Goal: Task Accomplishment & Management: Complete application form

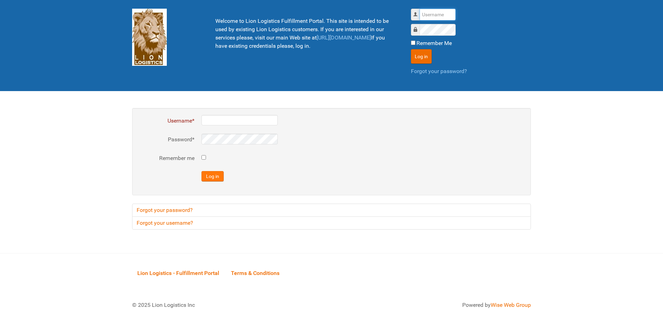
type input "al"
click at [216, 175] on button "Log in" at bounding box center [212, 176] width 22 height 10
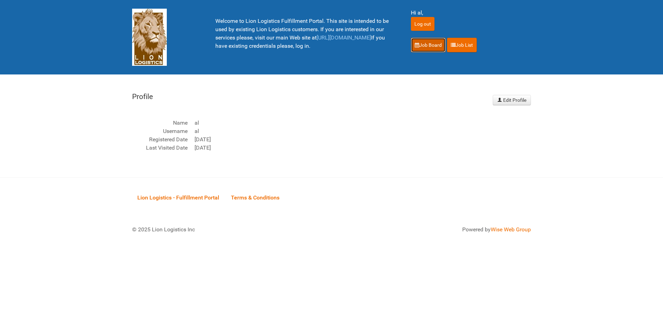
click at [411, 48] on link "Job Board" at bounding box center [428, 45] width 35 height 15
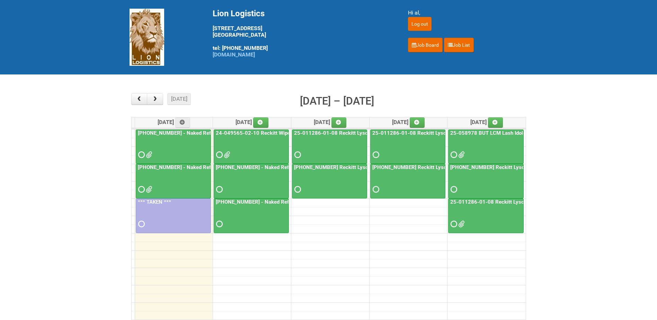
click at [193, 184] on div at bounding box center [174, 183] width 74 height 23
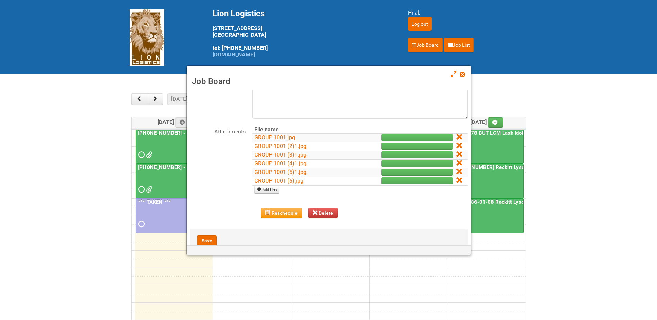
scroll to position [69, 0]
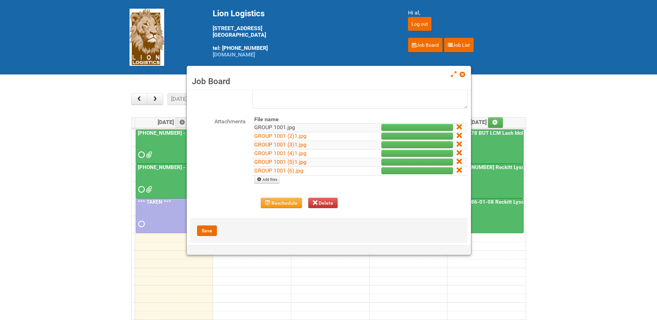
click at [275, 127] on link "GROUP 1001.jpg" at bounding box center [274, 127] width 41 height 7
click at [289, 137] on link "GROUP 1001 (2)1.jpg" at bounding box center [280, 136] width 52 height 7
click at [271, 145] on link "GROUP 1001 (3)1.jpg" at bounding box center [280, 144] width 52 height 7
click at [271, 155] on link "GROUP 1001 (4)1.jpg" at bounding box center [280, 153] width 52 height 7
click at [270, 162] on link "GROUP 1001 (5)1.jpg" at bounding box center [280, 162] width 52 height 7
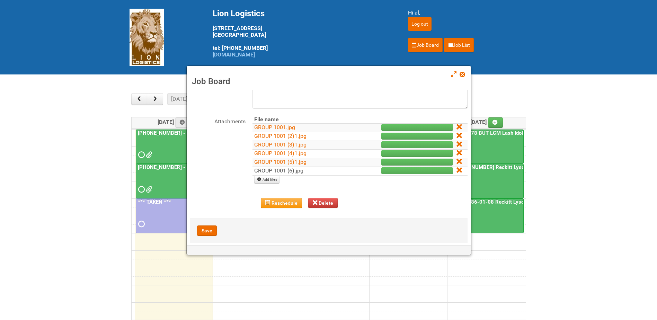
click at [288, 172] on link "GROUP 1001 (6).jpg" at bounding box center [278, 170] width 49 height 7
click at [461, 78] on link at bounding box center [463, 75] width 6 height 8
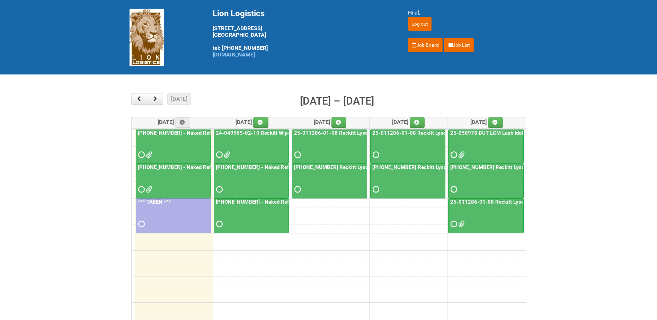
click at [171, 175] on div at bounding box center [174, 183] width 74 height 23
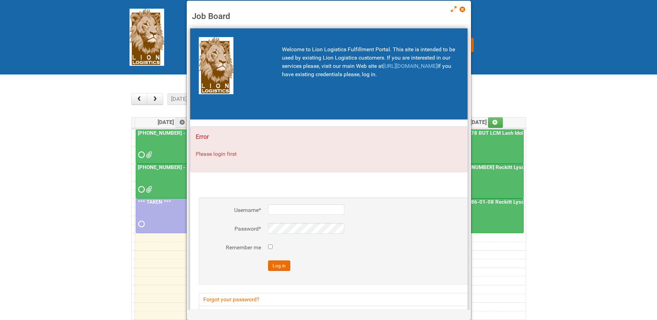
type input "al"
click at [286, 268] on button "Log in" at bounding box center [279, 266] width 22 height 10
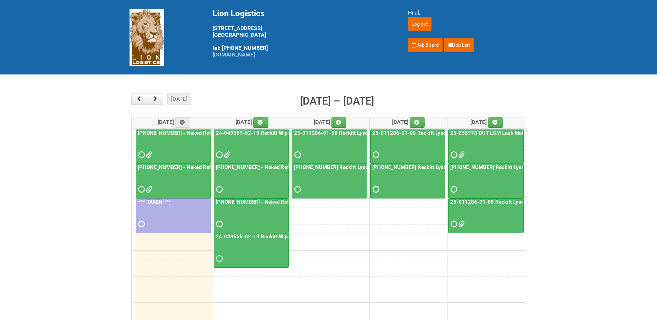
click at [199, 181] on div at bounding box center [174, 183] width 74 height 23
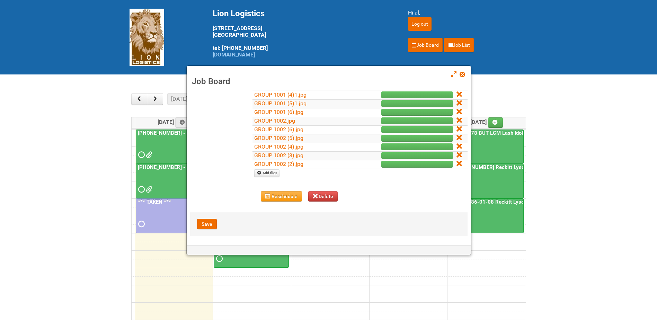
scroll to position [129, 0]
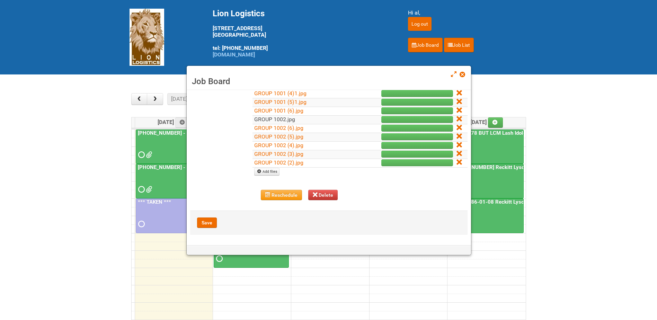
click at [289, 119] on link "GROUP 1002.jpg" at bounding box center [274, 119] width 41 height 7
click at [288, 127] on link "GROUP 1002 (6).jpg" at bounding box center [278, 128] width 49 height 7
click at [284, 136] on link "GROUP 1002 (5).jpg" at bounding box center [278, 136] width 49 height 7
click at [283, 143] on link "GROUP 1002 (4).jpg" at bounding box center [278, 145] width 49 height 7
click at [283, 156] on link "GROUP 1002 (3).jpg" at bounding box center [278, 154] width 49 height 7
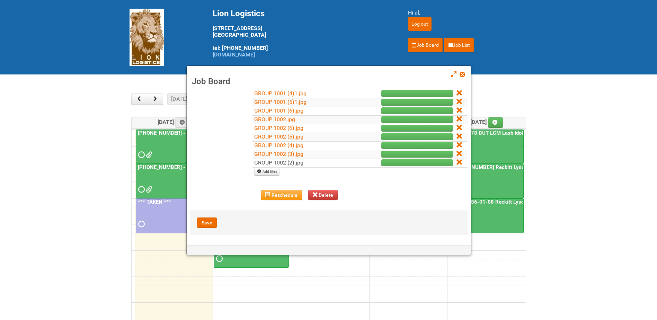
click at [285, 163] on link "GROUP 1002 (2).jpg" at bounding box center [278, 162] width 49 height 7
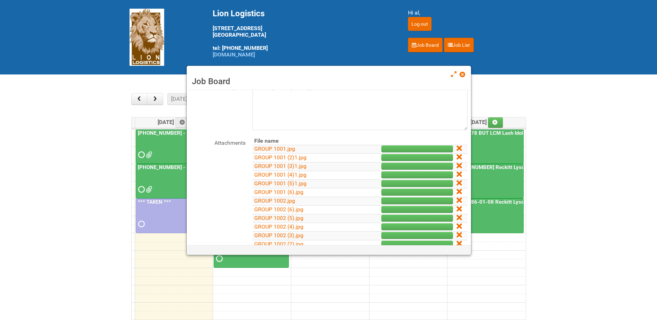
scroll to position [60, 0]
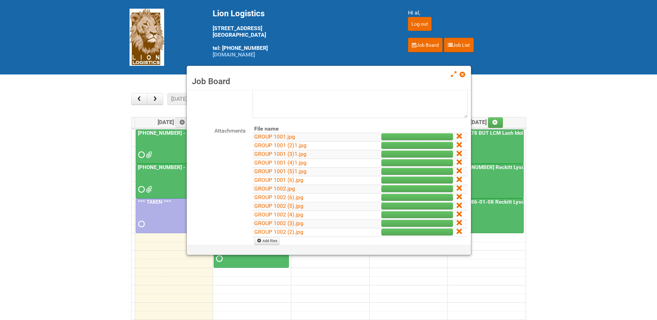
drag, startPoint x: 454, startPoint y: 138, endPoint x: 370, endPoint y: 25, distance: 140.5
click at [457, 138] on icon at bounding box center [459, 136] width 5 height 5
click at [457, 134] on icon at bounding box center [459, 136] width 5 height 5
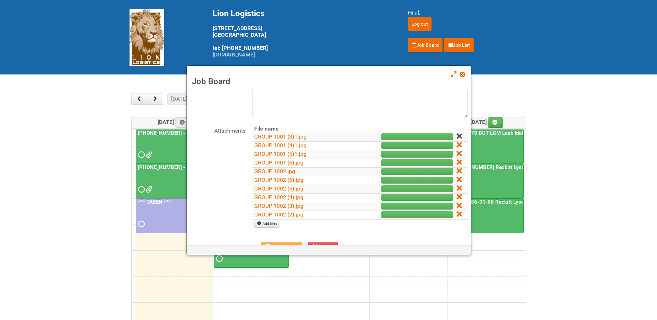
click at [457, 137] on icon at bounding box center [459, 136] width 5 height 5
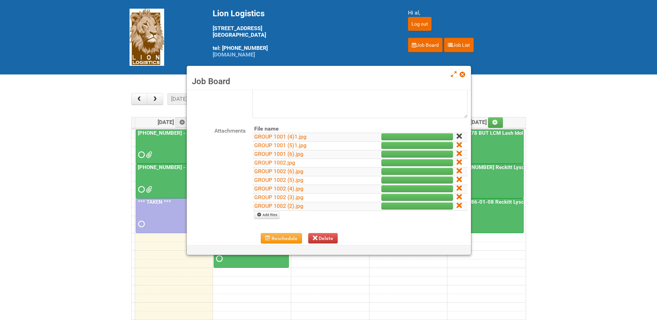
click at [457, 138] on icon at bounding box center [459, 136] width 5 height 5
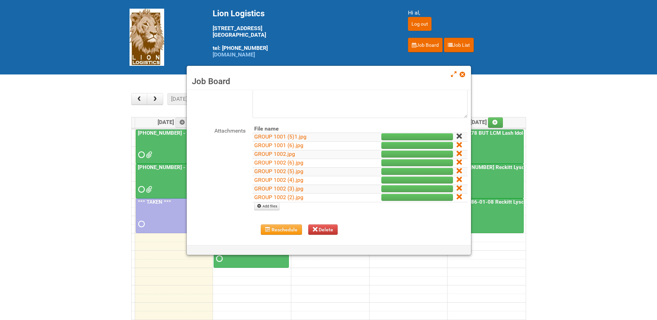
click at [457, 134] on icon at bounding box center [459, 136] width 5 height 5
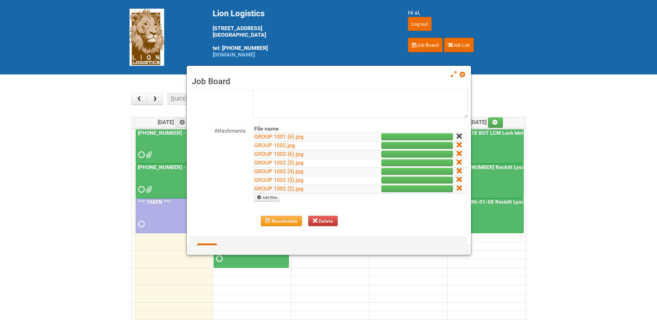
click at [457, 136] on icon at bounding box center [459, 136] width 5 height 5
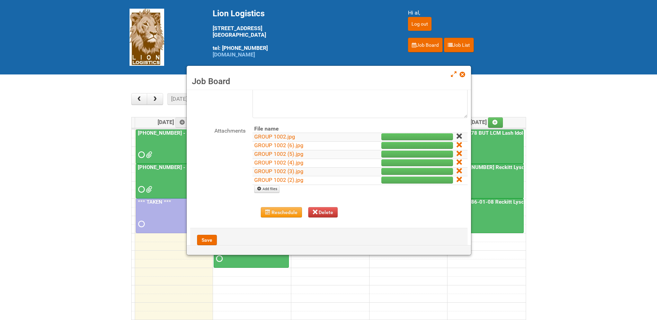
click at [457, 136] on icon at bounding box center [459, 136] width 5 height 5
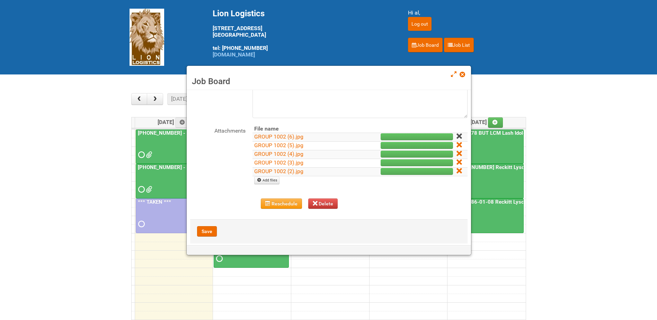
click at [457, 136] on icon at bounding box center [459, 136] width 5 height 5
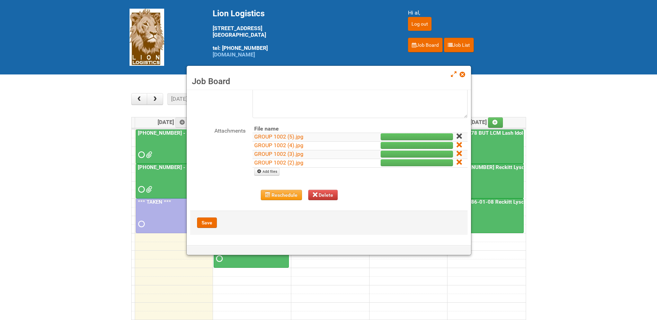
click at [457, 137] on icon at bounding box center [459, 136] width 5 height 5
click at [457, 142] on icon at bounding box center [459, 144] width 5 height 5
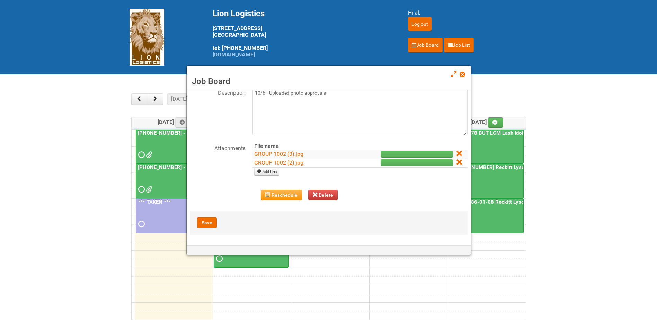
scroll to position [43, 0]
click at [457, 153] on icon at bounding box center [459, 153] width 5 height 5
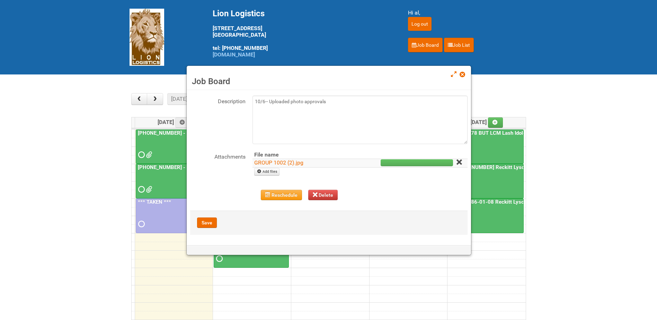
click at [457, 161] on icon at bounding box center [459, 162] width 5 height 5
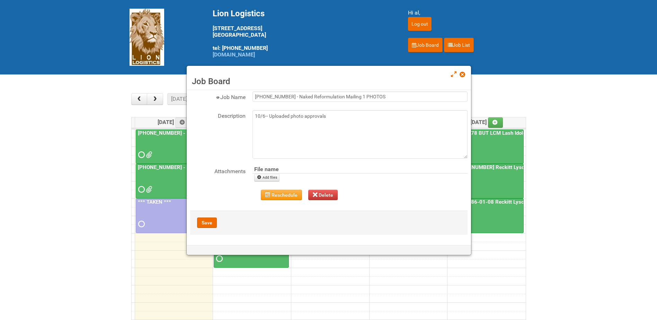
scroll to position [19, 0]
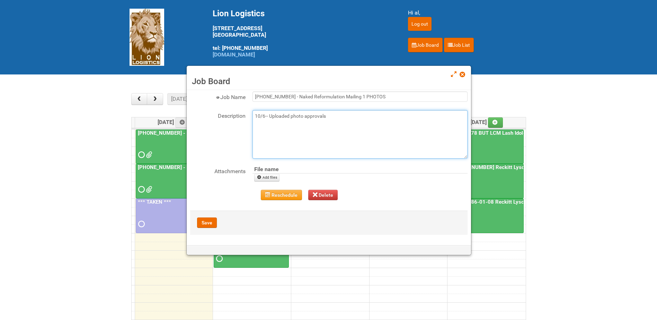
click at [352, 121] on textarea "10/6-- Uploaded photo approvals" at bounding box center [360, 134] width 215 height 49
type textarea "10/6-- Uploaded photo approvals 10/6 - 1001 and 1002 photos approved/deleted"
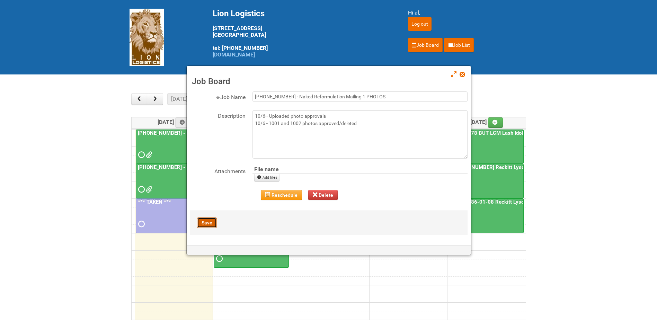
click at [204, 224] on button "Save" at bounding box center [207, 223] width 20 height 10
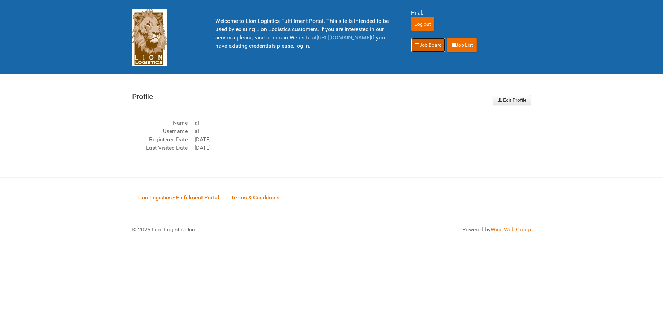
click at [419, 46] on icon at bounding box center [416, 45] width 5 height 5
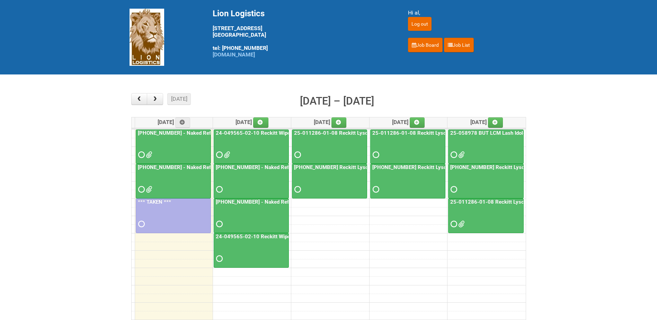
click at [182, 146] on div at bounding box center [174, 149] width 74 height 23
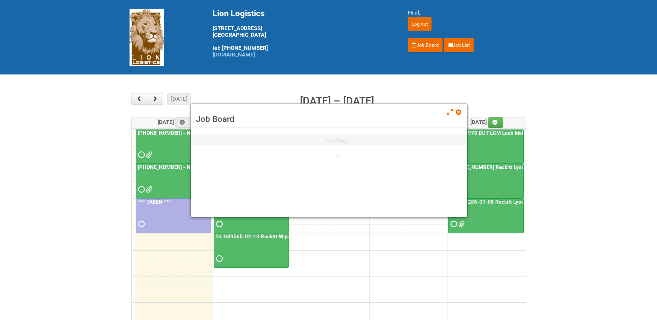
click at [182, 146] on div at bounding box center [174, 149] width 74 height 23
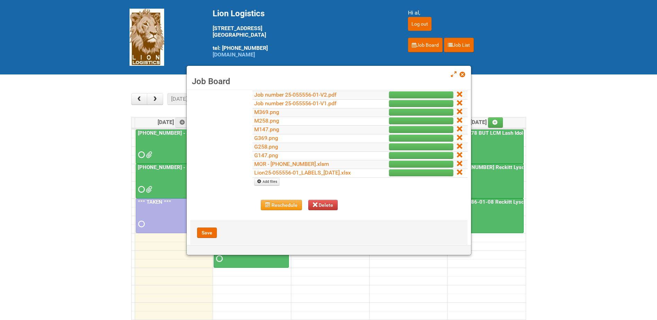
scroll to position [173, 0]
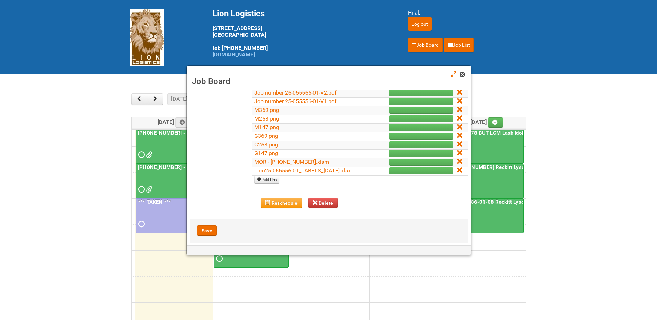
click at [463, 76] on span at bounding box center [462, 74] width 5 height 5
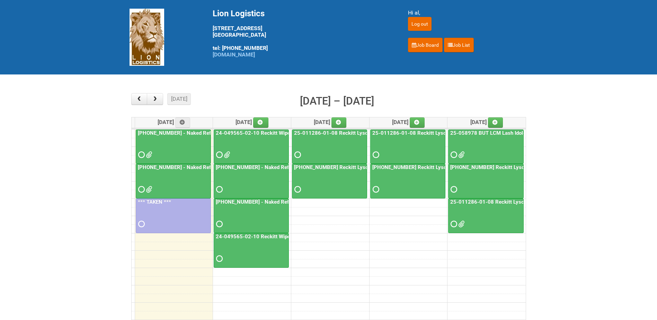
click at [257, 147] on div at bounding box center [252, 149] width 74 height 23
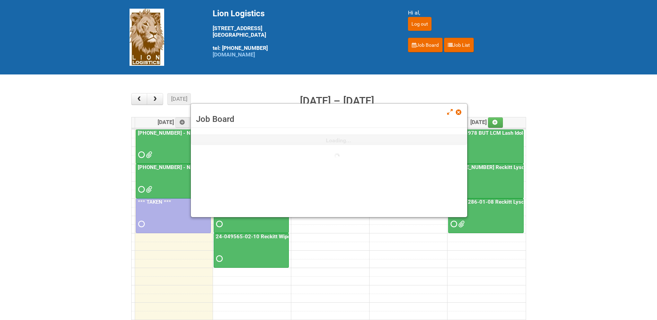
click at [257, 147] on div "Job Board Loading..." at bounding box center [329, 160] width 277 height 114
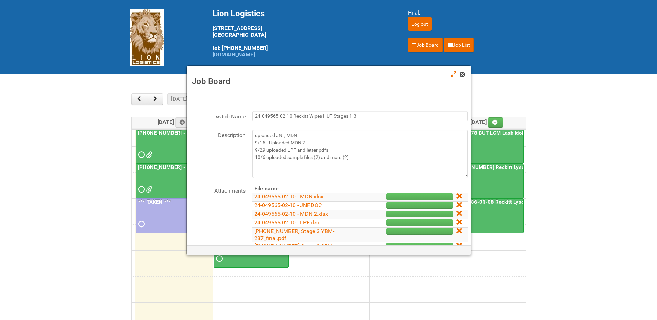
click at [461, 77] on span at bounding box center [462, 74] width 5 height 5
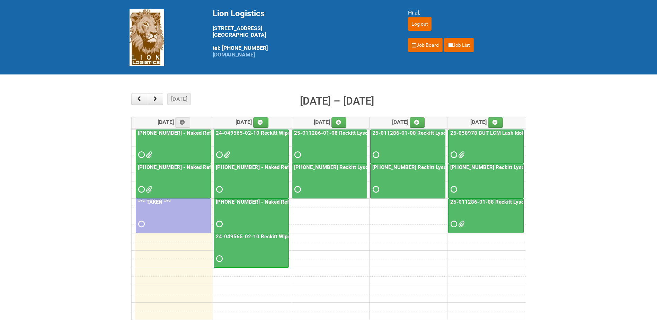
click at [264, 176] on div at bounding box center [252, 183] width 74 height 23
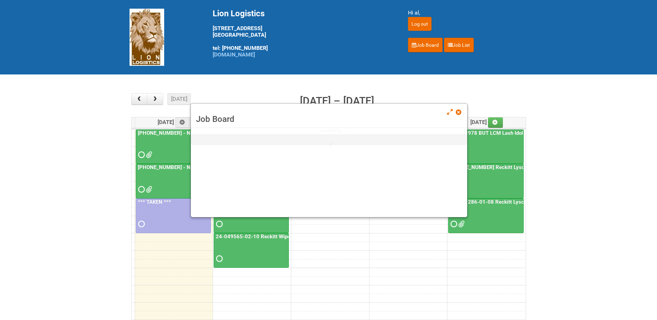
click at [264, 176] on div "Job Board Loading..." at bounding box center [329, 160] width 277 height 114
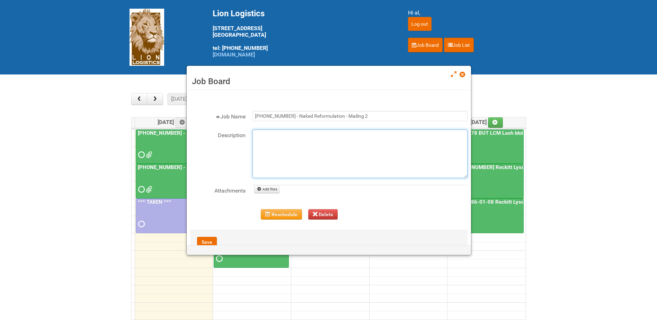
click at [270, 134] on textarea "Description" at bounding box center [360, 154] width 215 height 49
click at [267, 188] on link "Add files" at bounding box center [266, 190] width 25 height 8
type input "C:\fakepath\LION_Mailing2_[PHONE_NUMBER]_LABELS_[DATE].xlsx"
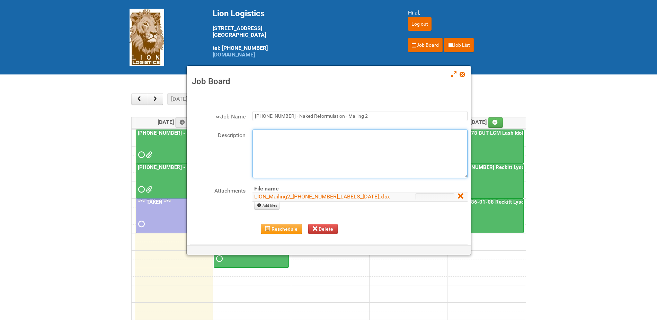
click at [270, 143] on textarea "Description" at bounding box center [360, 154] width 215 height 49
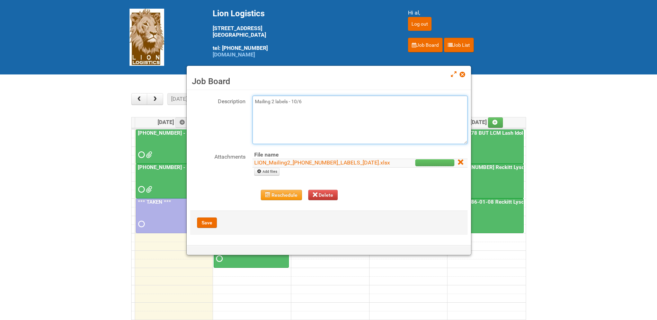
scroll to position [40, 0]
type textarea "Mailing 2 labels - 10/6"
click at [210, 223] on button "Save" at bounding box center [207, 223] width 20 height 10
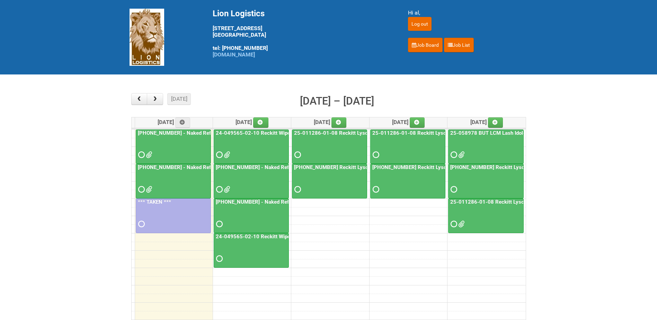
click at [189, 150] on div at bounding box center [174, 149] width 74 height 23
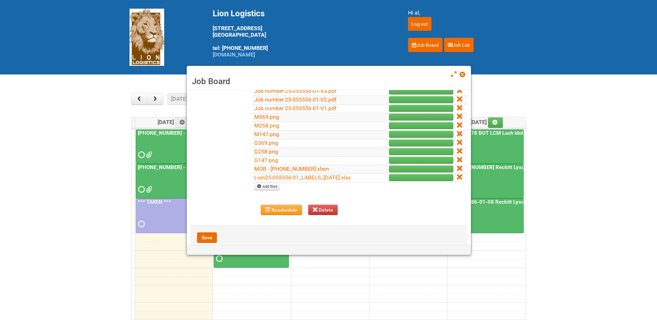
scroll to position [173, 0]
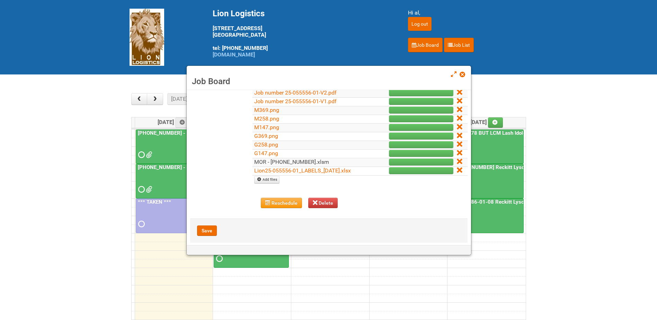
click at [298, 162] on link "MOR - [PHONE_NUMBER].xlsm" at bounding box center [291, 162] width 75 height 7
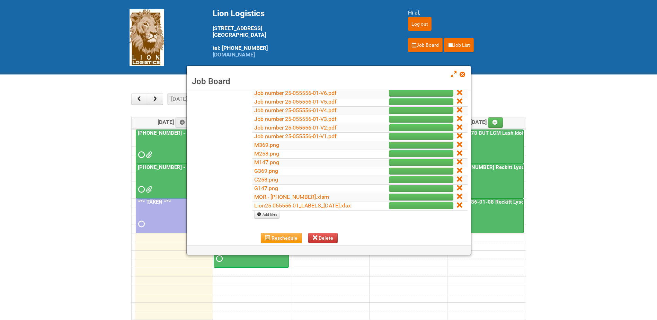
scroll to position [139, 0]
click at [465, 76] on span at bounding box center [462, 74] width 5 height 5
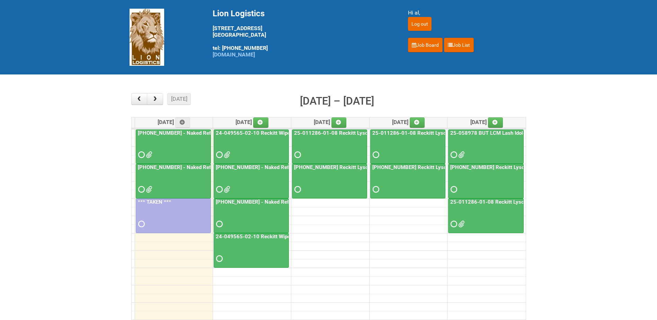
click at [250, 175] on div at bounding box center [252, 183] width 74 height 23
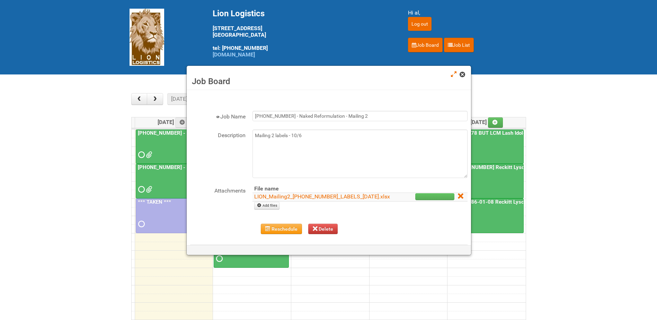
click at [464, 75] on span at bounding box center [462, 74] width 5 height 5
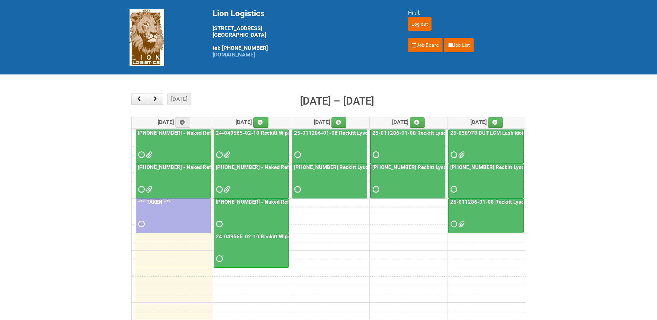
click at [249, 181] on div at bounding box center [252, 183] width 74 height 23
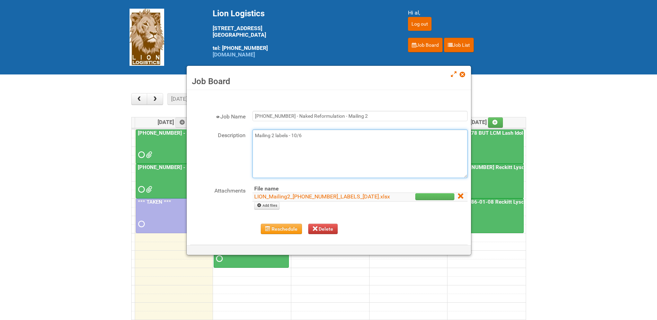
click at [321, 144] on textarea "Mailing 2 labels - 10/6" at bounding box center [360, 154] width 215 height 49
type textarea "Mailing 2 labels - 10/6 Mailing 2 MOR - 10/6"
click at [268, 210] on link "Add files" at bounding box center [266, 206] width 25 height 8
click at [260, 208] on icon at bounding box center [259, 205] width 5 height 5
click at [271, 212] on input "file" at bounding box center [358, 200] width 210 height 31
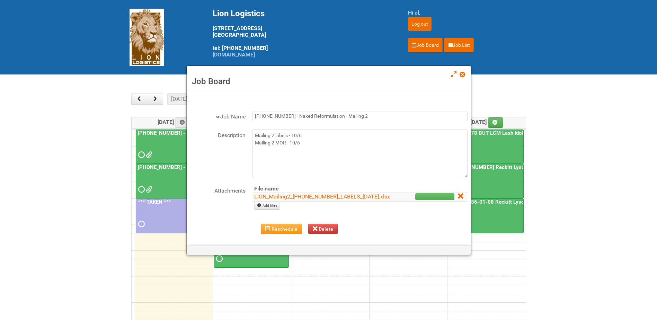
type input "C:\fakepath\MOR_M2.xlsm"
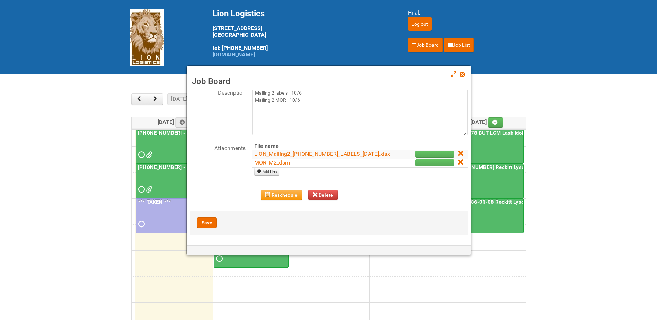
scroll to position [49, 0]
click at [204, 225] on button "Save" at bounding box center [207, 223] width 20 height 10
